Goal: Information Seeking & Learning: Learn about a topic

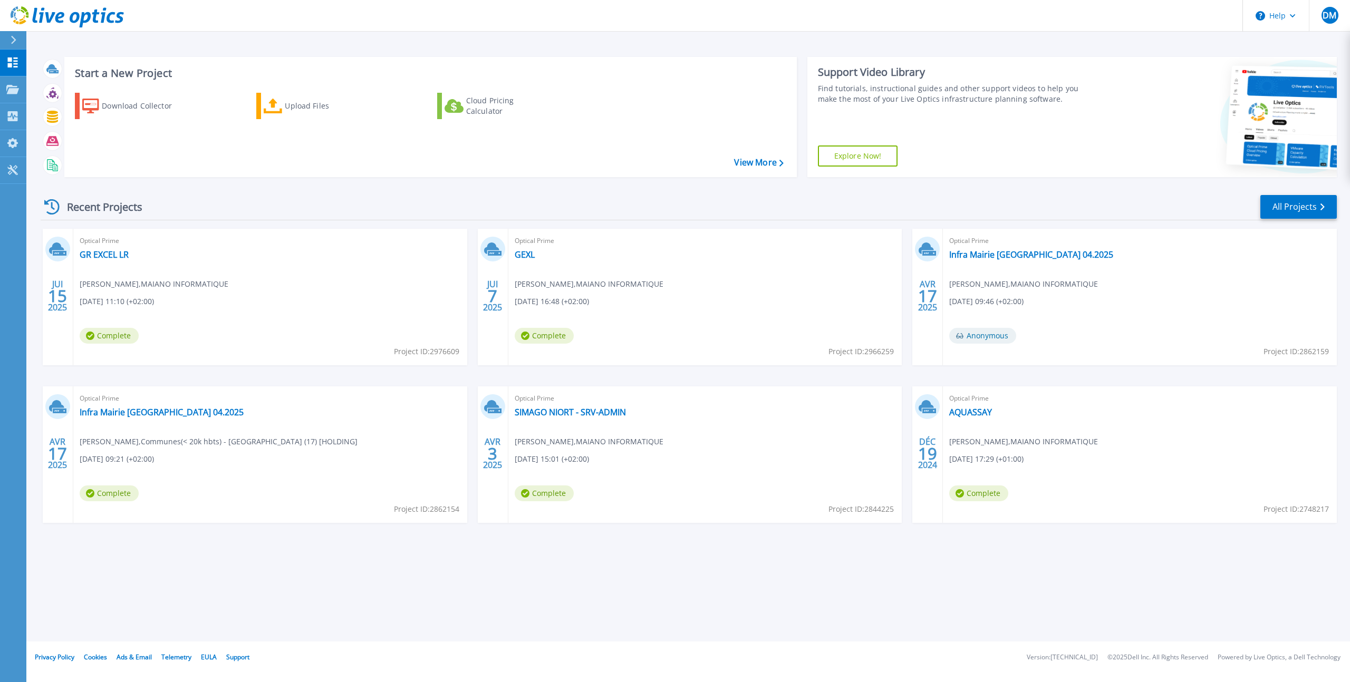
click at [146, 272] on div "Optical Prime GR EXCEL [PERSON_NAME] , MAIANO INFORMATIQUE [DATE] 11:10 (+02:00…" at bounding box center [270, 297] width 394 height 137
click at [106, 258] on link "GR EXCEL LR" at bounding box center [104, 254] width 49 height 11
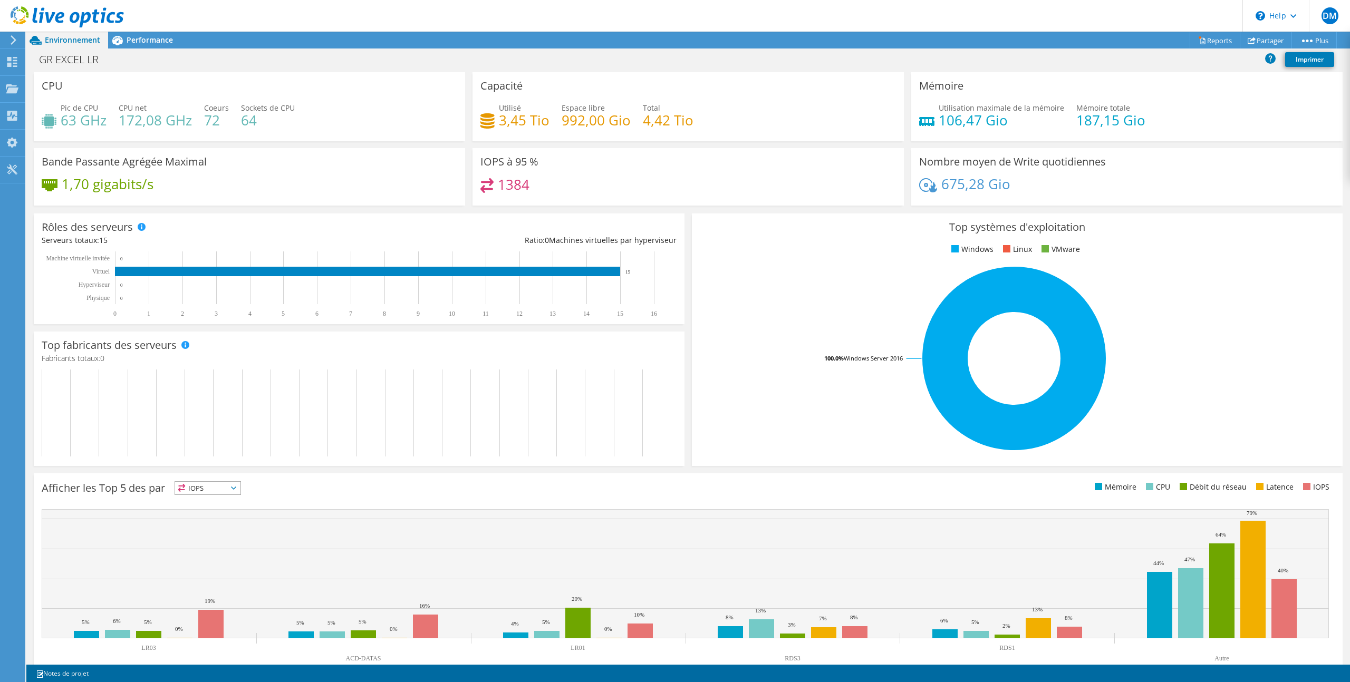
drag, startPoint x: 940, startPoint y: 184, endPoint x: 1013, endPoint y: 185, distance: 72.2
click at [1013, 185] on div "675,28 Gio" at bounding box center [1126, 189] width 415 height 22
click at [120, 120] on h4 "172,08 GHz" at bounding box center [155, 120] width 73 height 12
click at [127, 40] on span "Performance" at bounding box center [150, 40] width 46 height 10
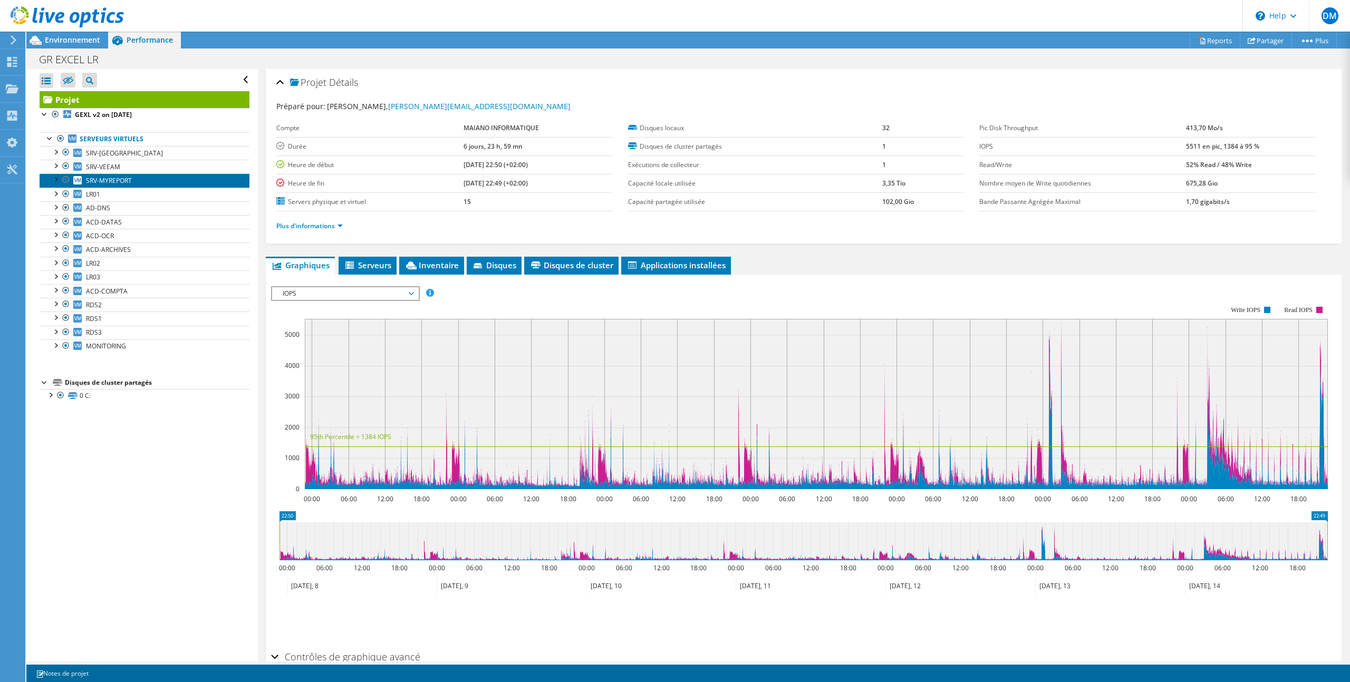
click at [100, 182] on span "SRV-MYREPORT" at bounding box center [109, 180] width 46 height 9
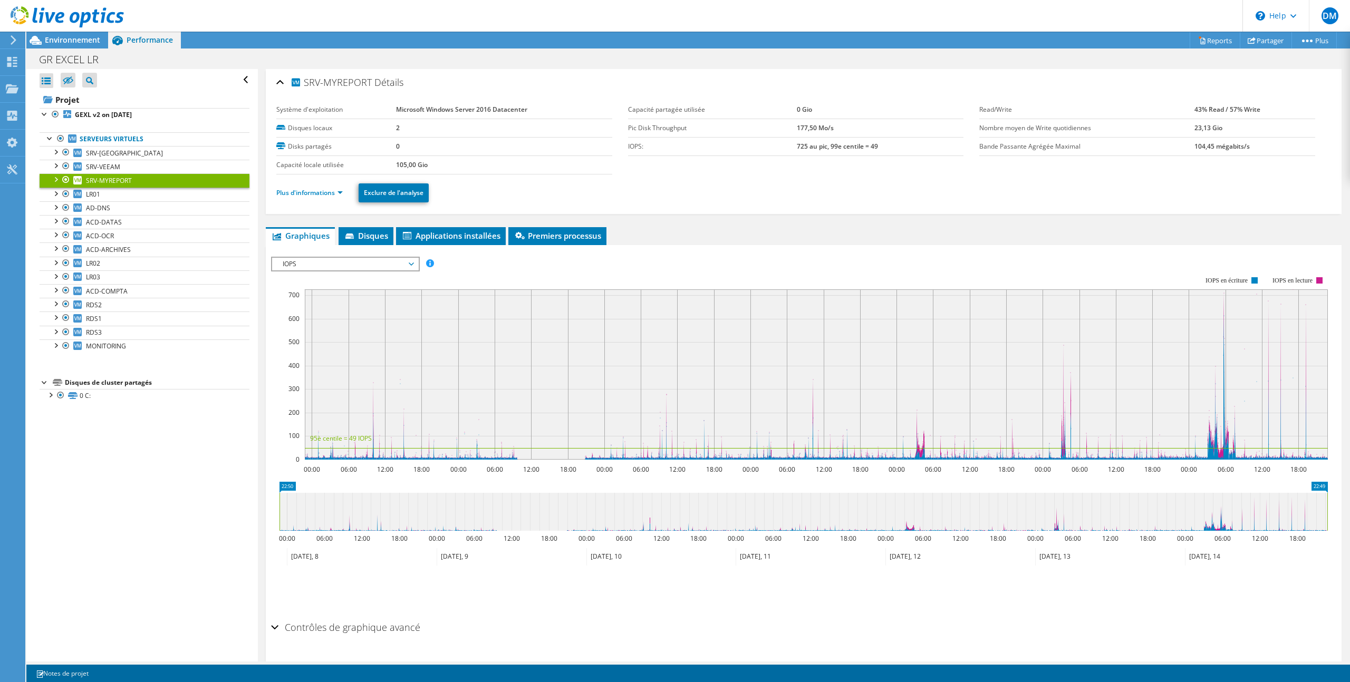
click at [412, 262] on span "IOPS" at bounding box center [344, 264] width 135 height 13
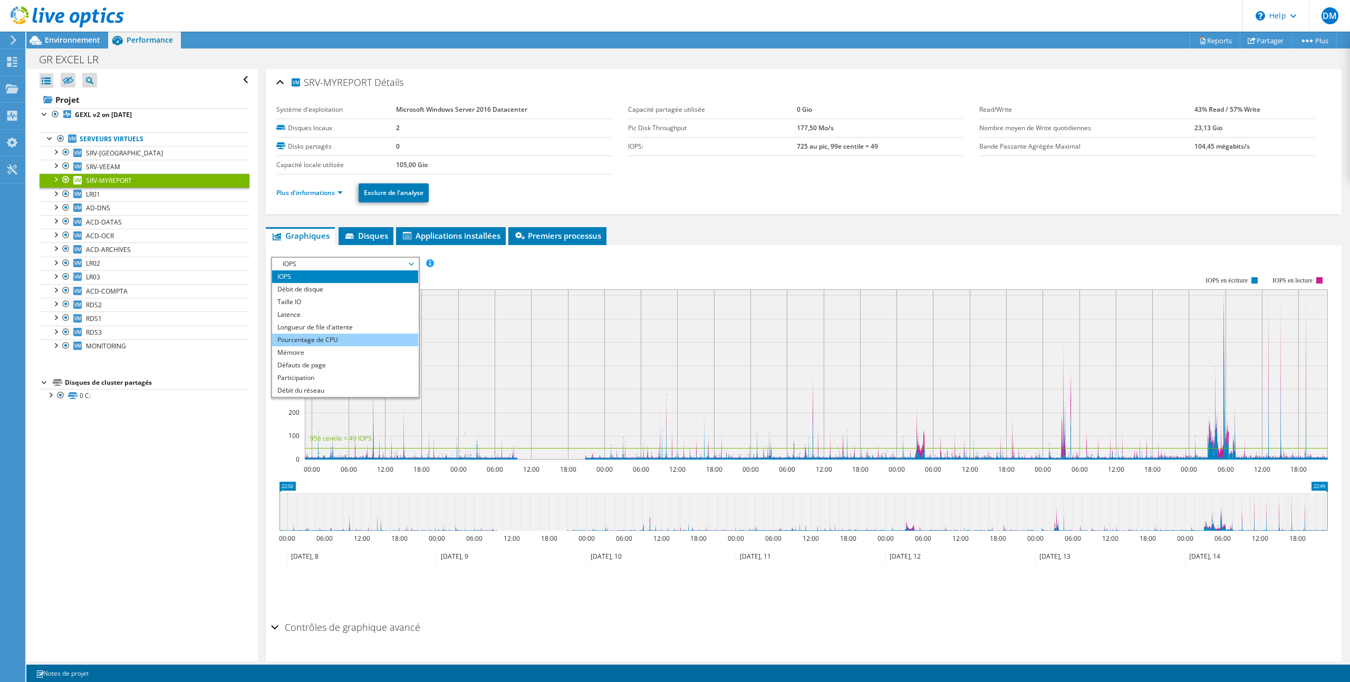
click at [342, 340] on li "Pourcentage de CPU" at bounding box center [345, 340] width 146 height 13
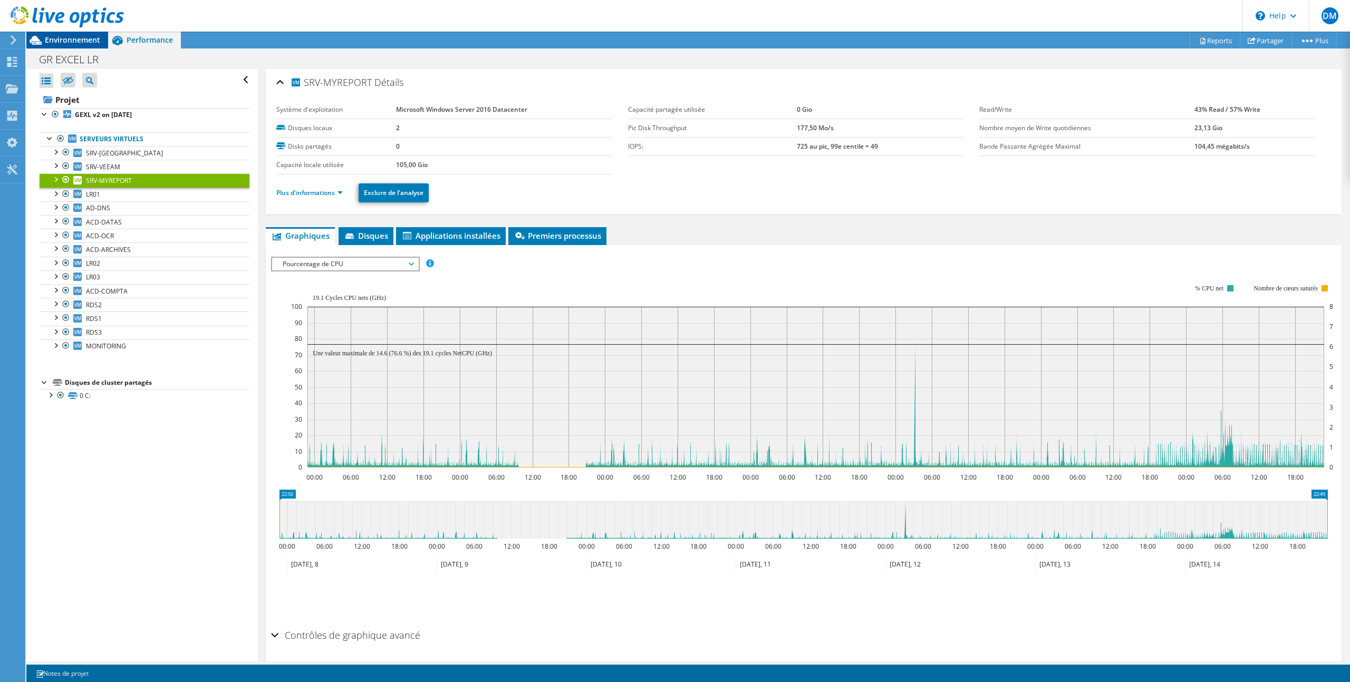
click at [69, 43] on span "Environnement" at bounding box center [72, 40] width 55 height 10
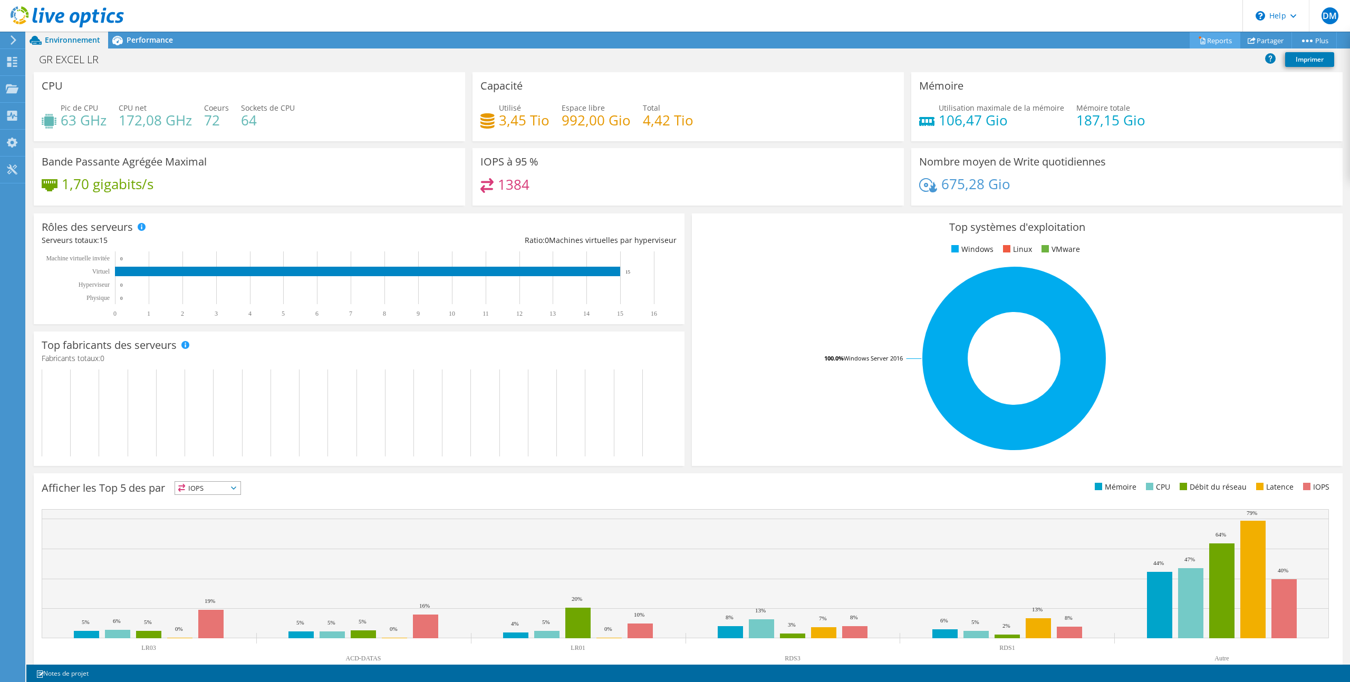
click at [1203, 35] on link "Reports" at bounding box center [1214, 40] width 51 height 16
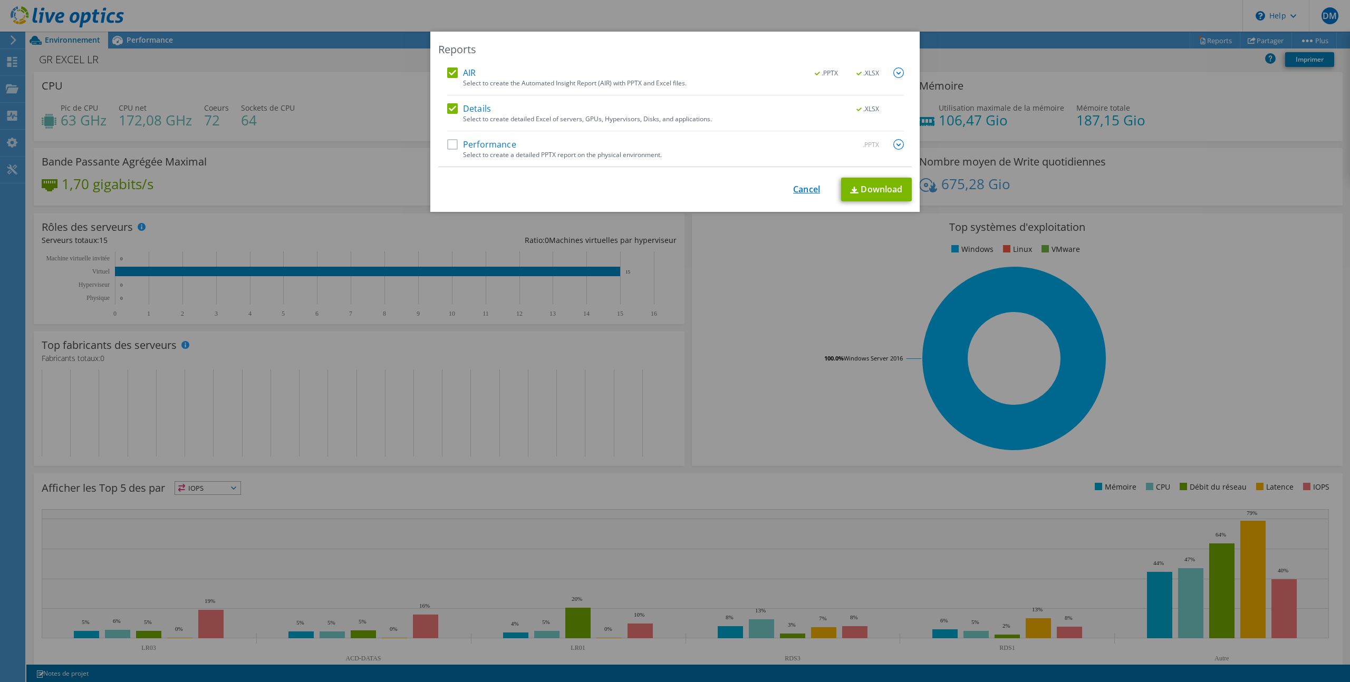
click at [807, 190] on link "Cancel" at bounding box center [806, 190] width 27 height 10
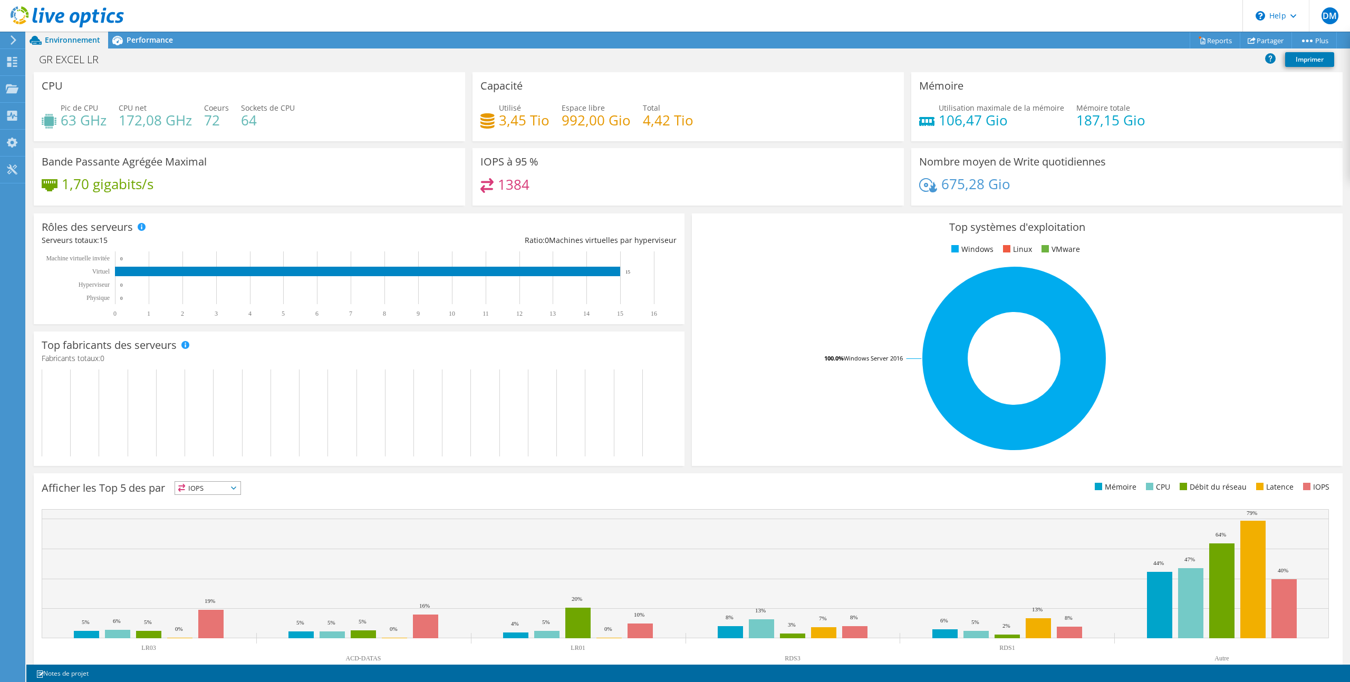
click at [1102, 11] on header "DM Utilisateur final Dominique MAIANO dominique@maianoinfo.com MAIANO INFORMATI…" at bounding box center [675, 16] width 1350 height 32
click at [1204, 40] on link "Reports" at bounding box center [1214, 40] width 51 height 16
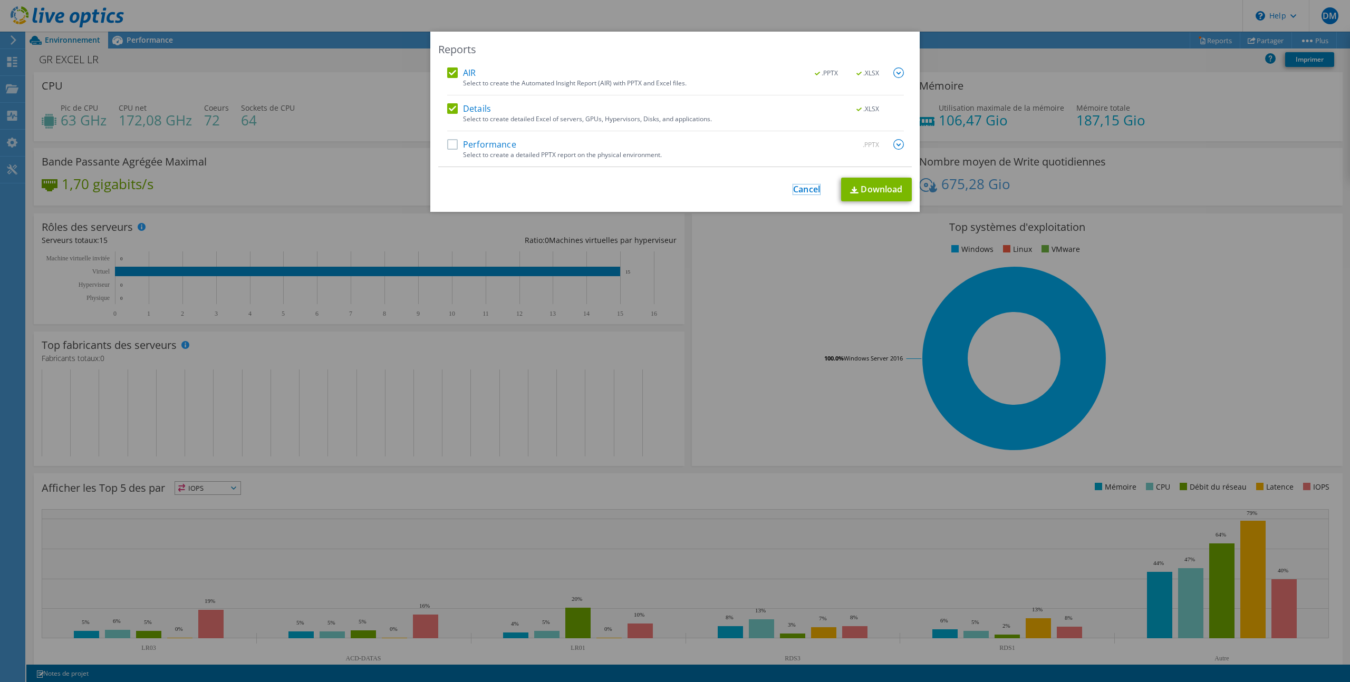
drag, startPoint x: 807, startPoint y: 185, endPoint x: 570, endPoint y: 166, distance: 237.5
click at [807, 185] on link "Cancel" at bounding box center [806, 190] width 27 height 10
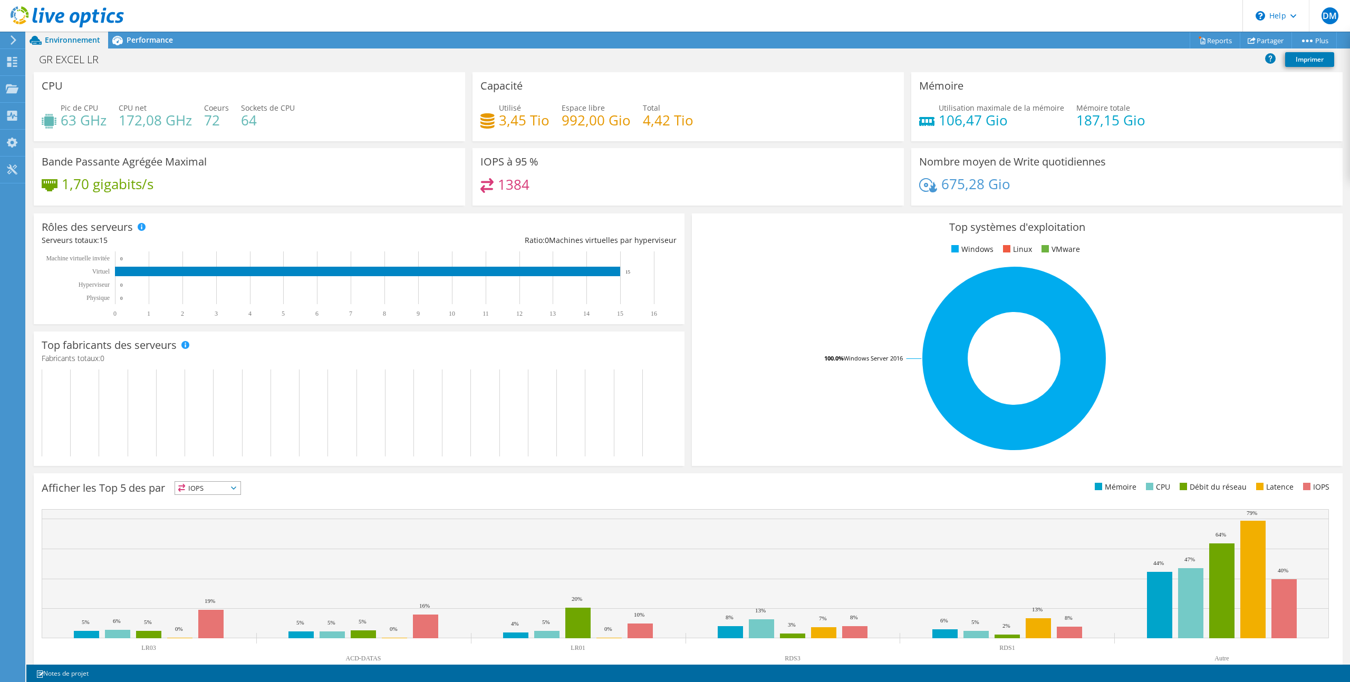
click at [13, 42] on use at bounding box center [14, 39] width 6 height 9
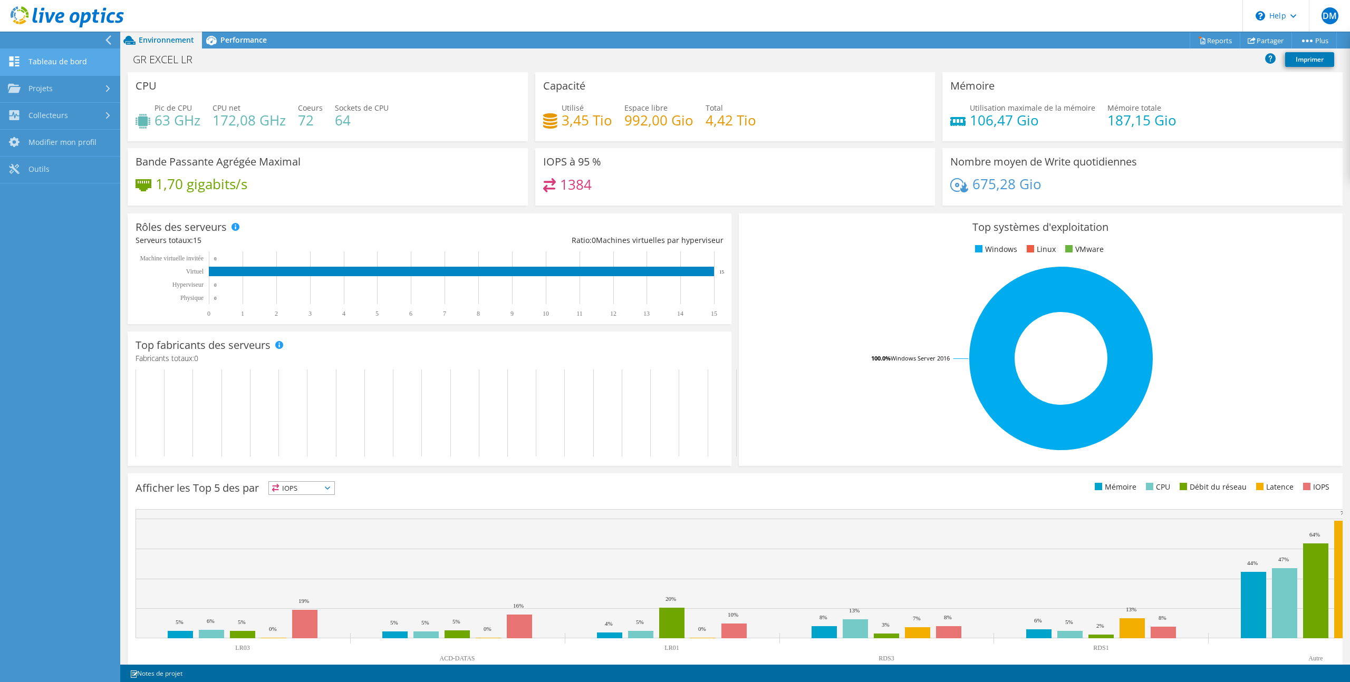
click at [36, 60] on link "Tableau de bord" at bounding box center [60, 62] width 120 height 27
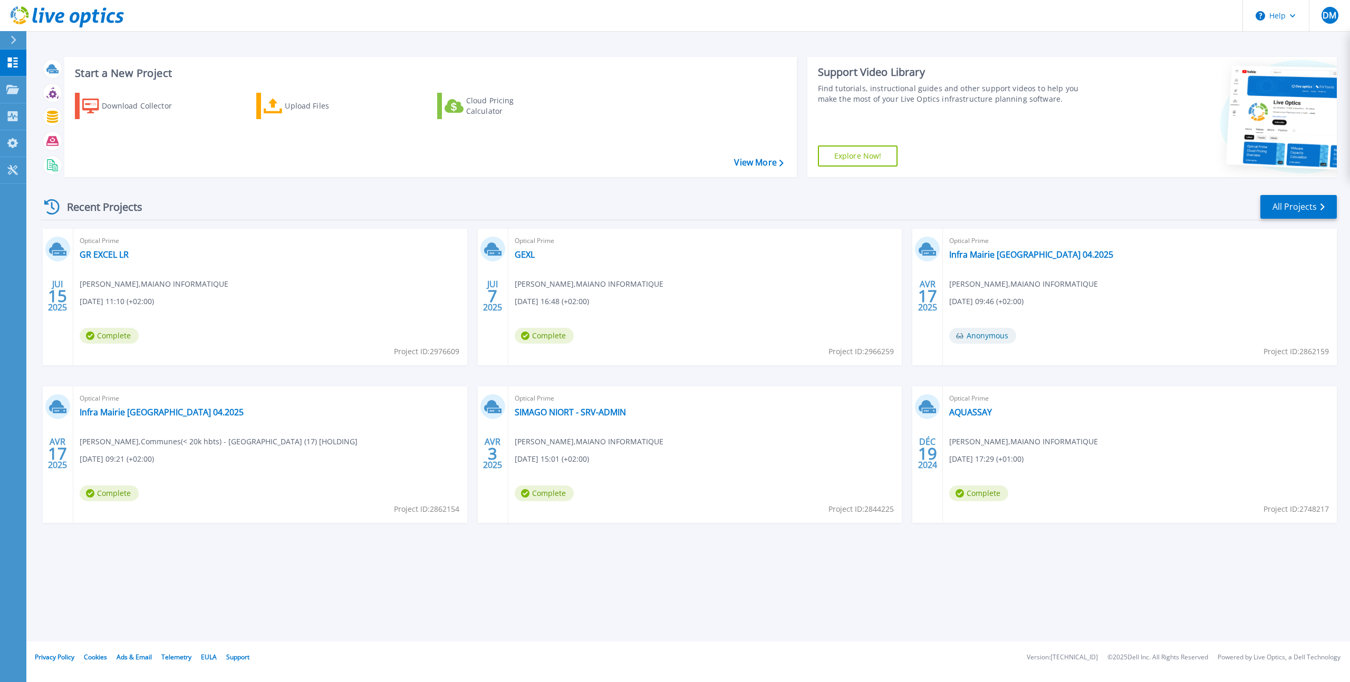
click at [673, 200] on div "Recent Projects All Projects" at bounding box center [689, 207] width 1296 height 26
click at [680, 187] on div "Recent Projects All Projects JUI 15 2025 Optical Prime GR EXCEL LR Dominique MA…" at bounding box center [689, 369] width 1296 height 367
